Goal: Navigation & Orientation: Find specific page/section

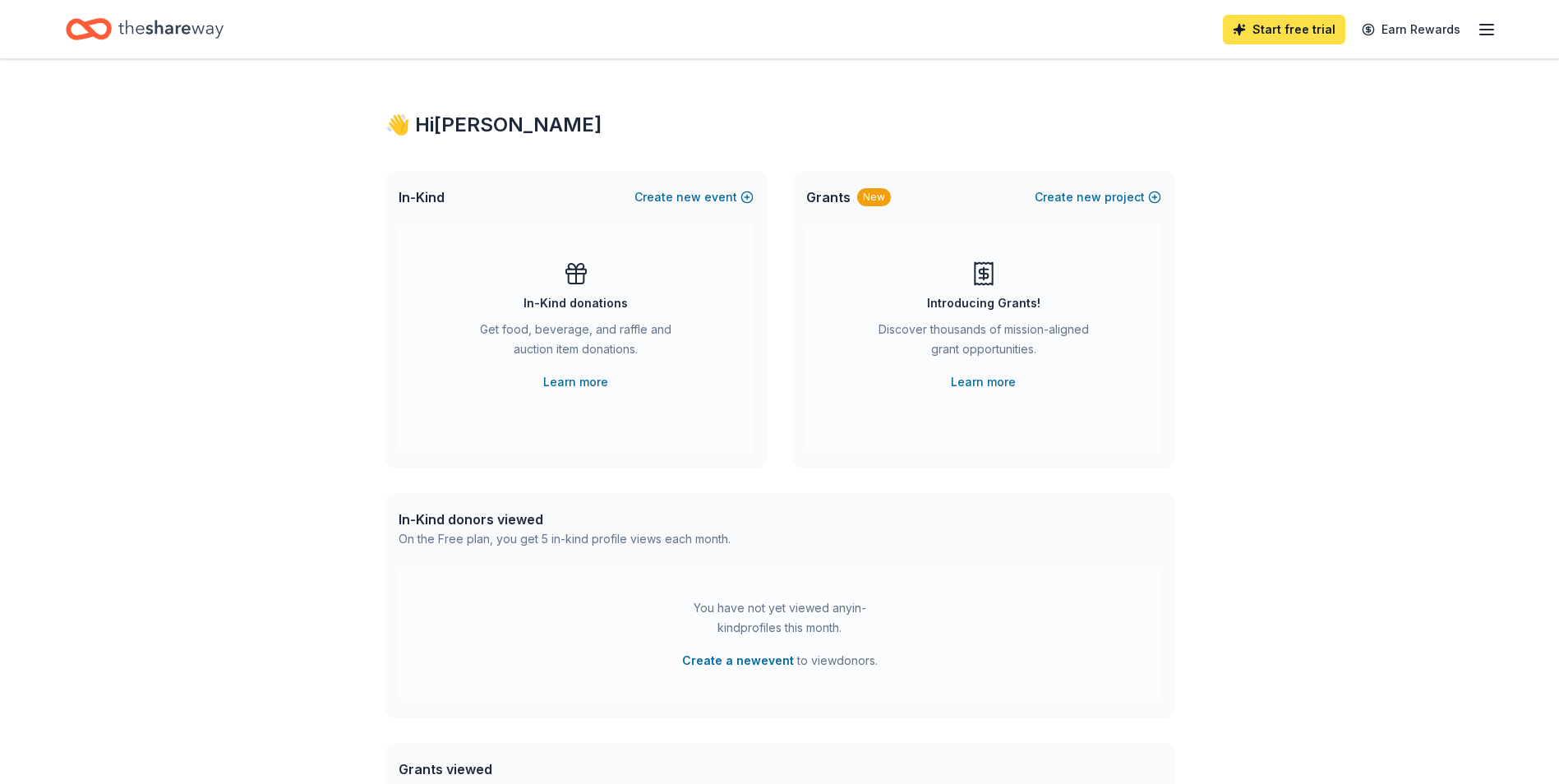
click at [1298, 30] on link "Start free trial" at bounding box center [1284, 29] width 123 height 29
click at [1289, 32] on link "Start free trial" at bounding box center [1284, 29] width 123 height 29
click at [1482, 33] on icon "button" at bounding box center [1486, 29] width 20 height 20
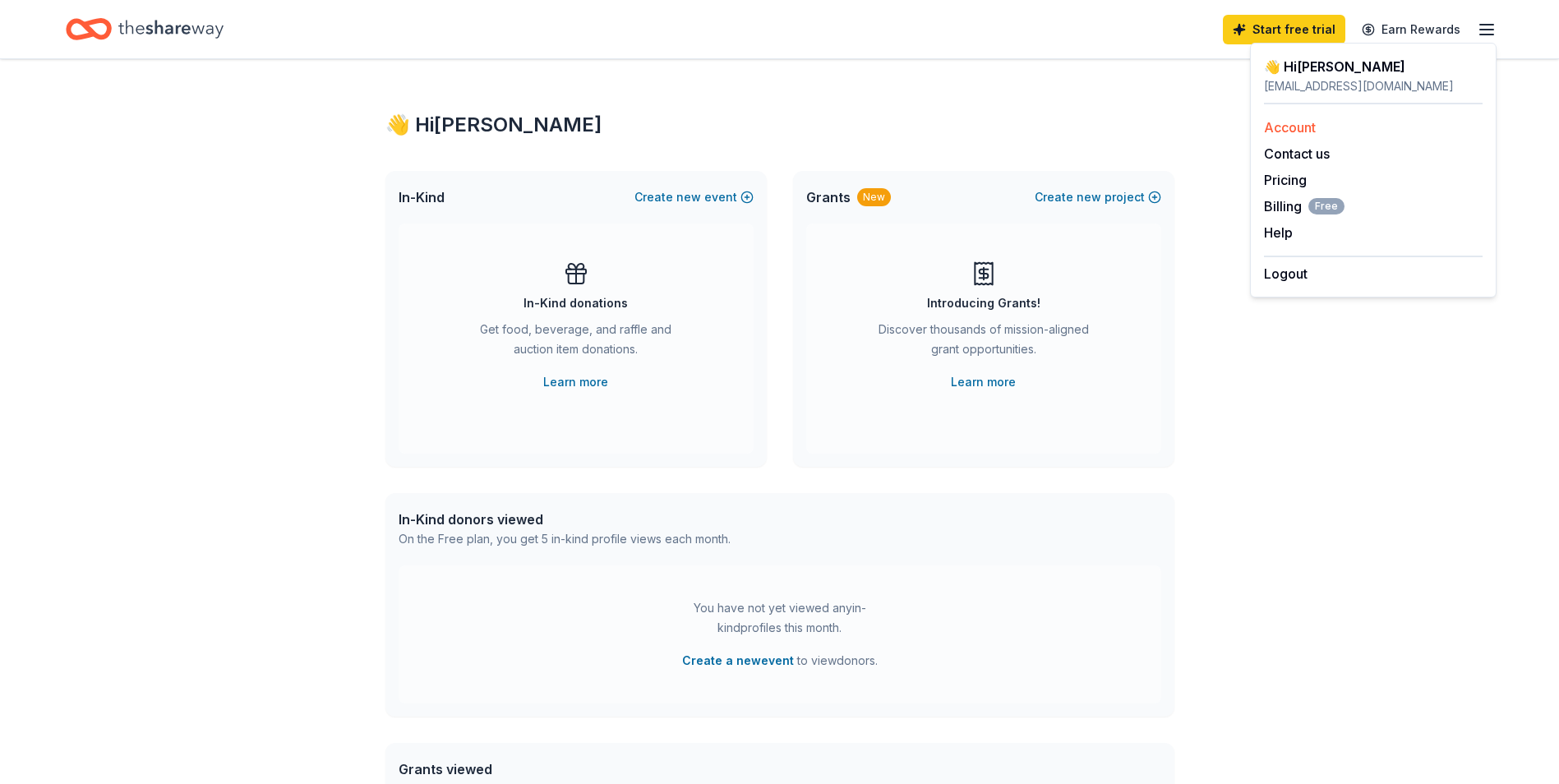
click at [1302, 130] on link "Account" at bounding box center [1289, 126] width 52 height 16
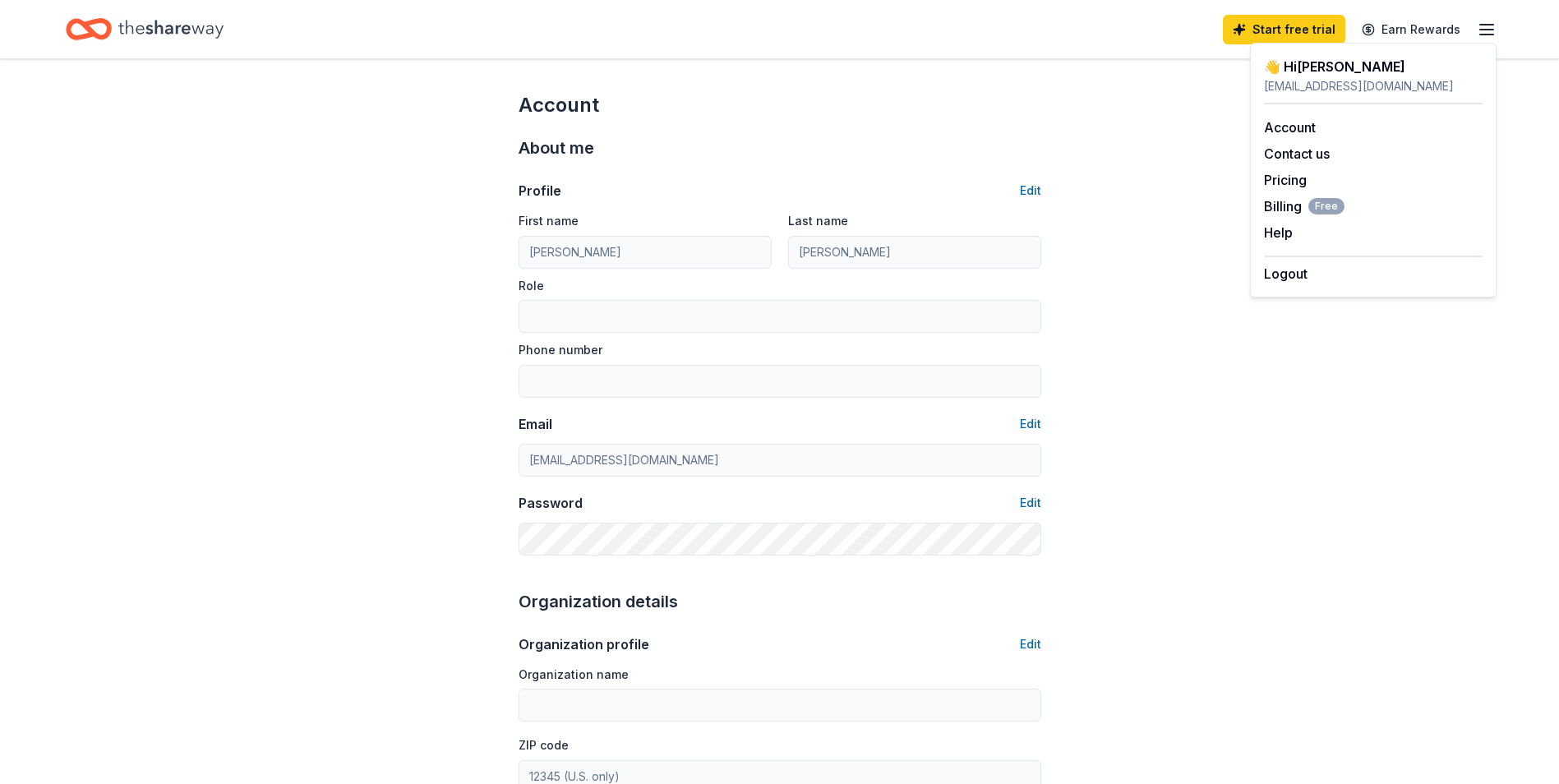
click at [124, 27] on icon "Home" at bounding box center [170, 29] width 105 height 34
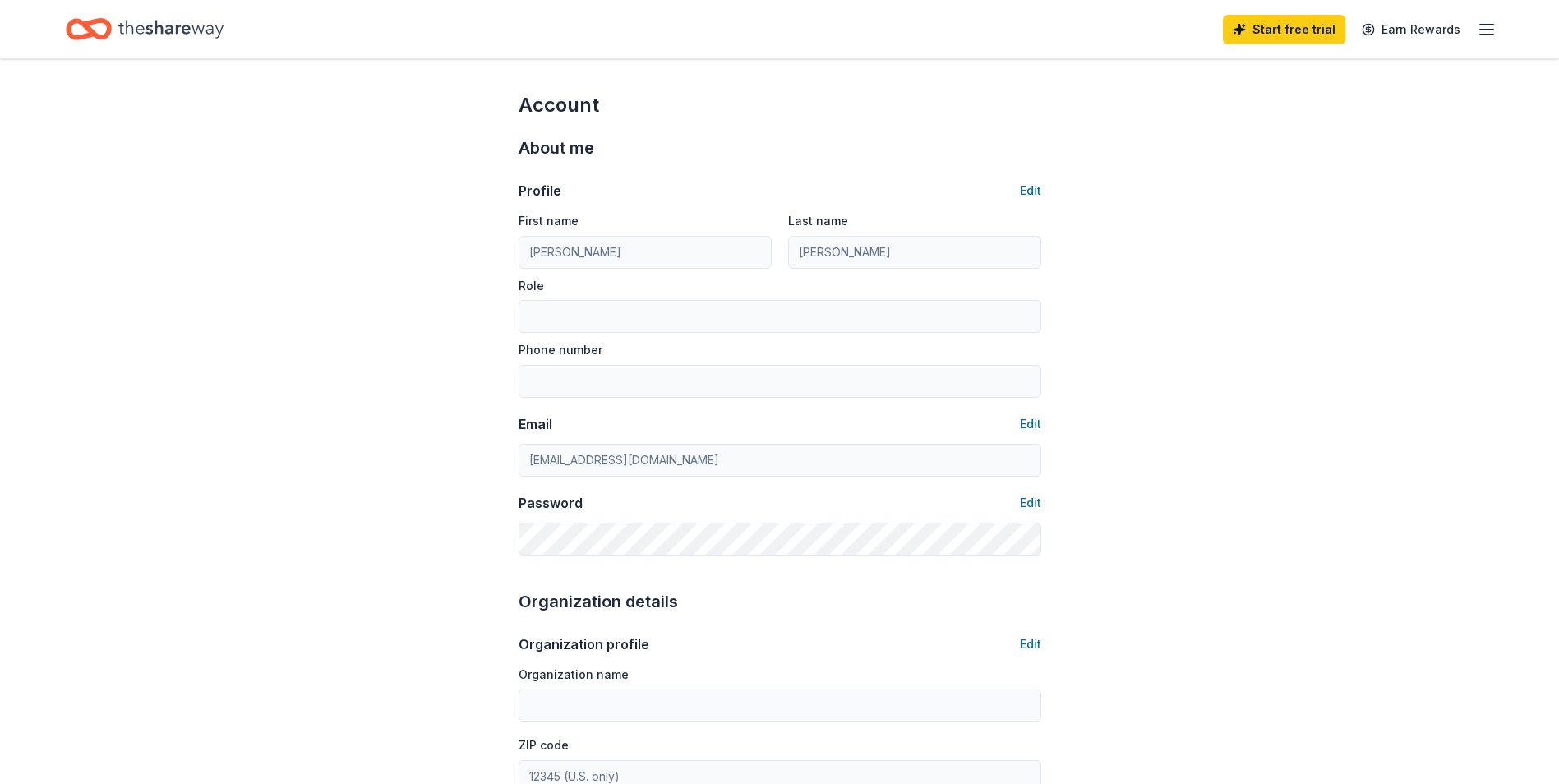
click at [151, 30] on icon "Home" at bounding box center [170, 28] width 105 height 18
click at [152, 30] on icon "Home" at bounding box center [170, 28] width 105 height 18
click at [1480, 33] on icon "button" at bounding box center [1486, 29] width 20 height 20
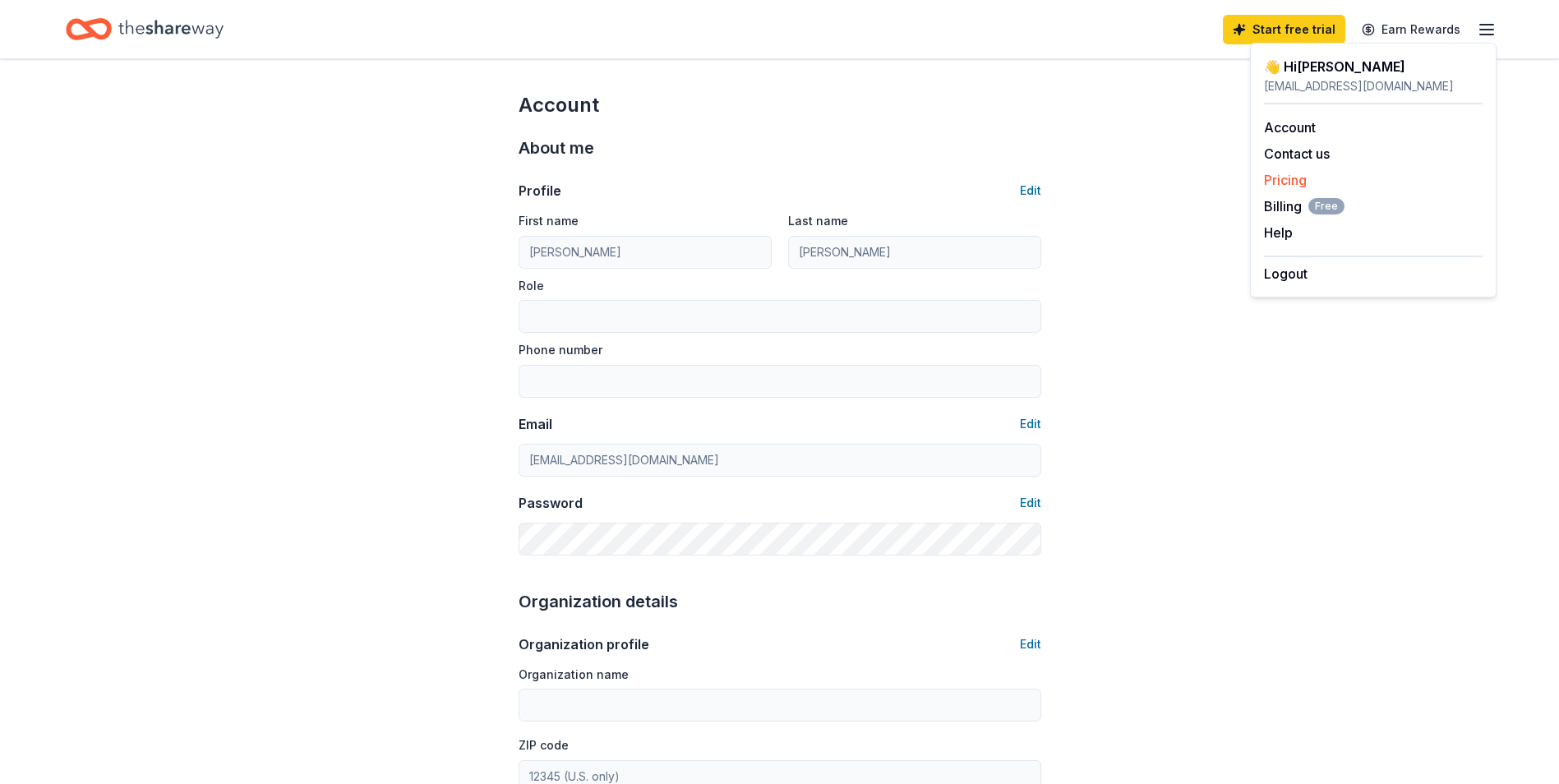
click at [1288, 184] on link "Pricing" at bounding box center [1284, 179] width 42 height 16
click at [1296, 177] on link "Pricing" at bounding box center [1284, 179] width 42 height 16
click at [1298, 125] on link "Account" at bounding box center [1289, 126] width 52 height 16
